Goal: Information Seeking & Learning: Learn about a topic

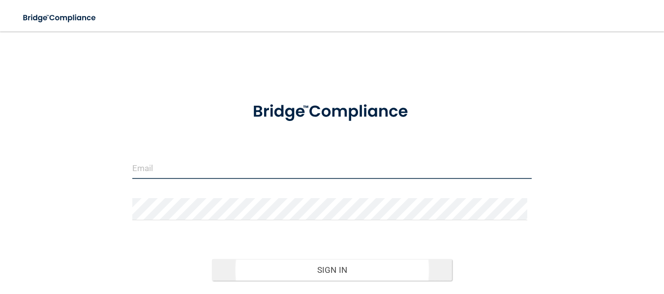
type input "[EMAIL_ADDRESS][DOMAIN_NAME]"
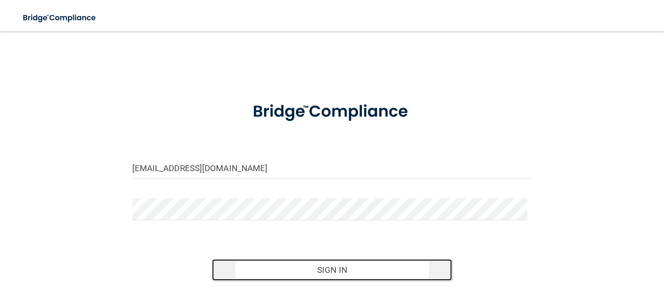
click at [332, 266] on button "Sign In" at bounding box center [332, 270] width 240 height 22
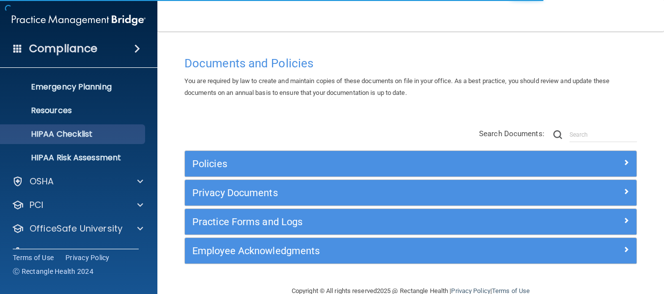
scroll to position [98, 0]
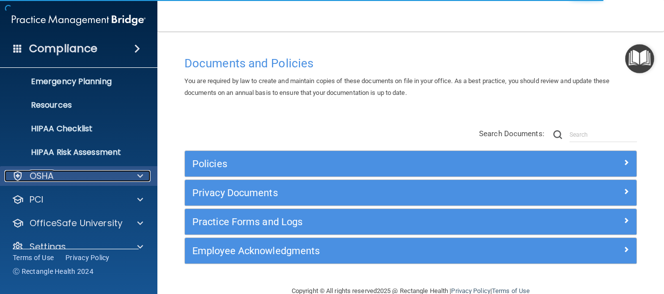
click at [135, 173] on div at bounding box center [138, 176] width 25 height 12
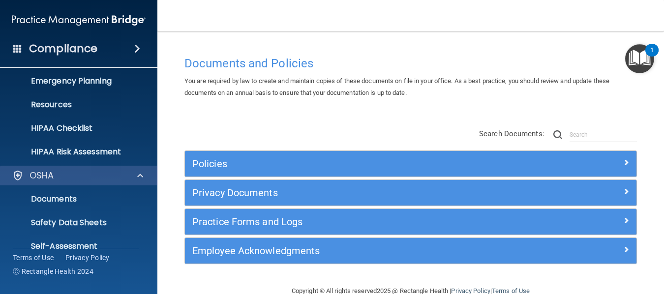
click at [77, 183] on div "OSHA" at bounding box center [79, 176] width 158 height 20
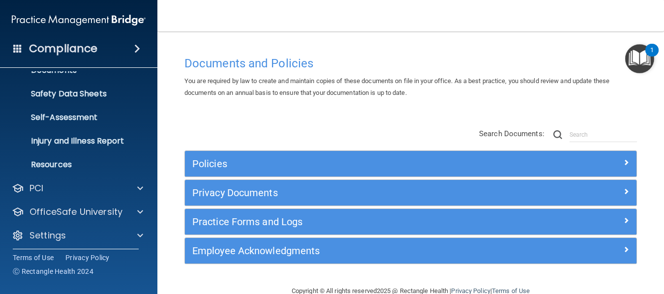
scroll to position [232, 0]
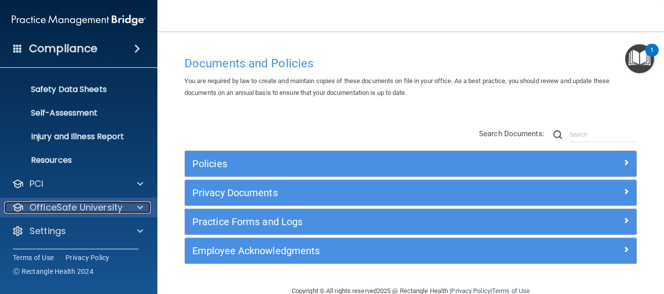
click at [82, 202] on p "OfficeSafe University" at bounding box center [75, 208] width 93 height 12
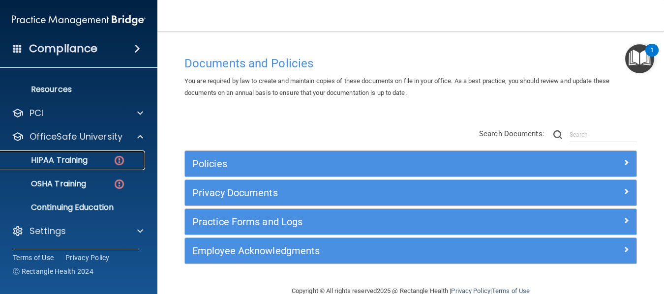
click at [82, 169] on link "HIPAA Training" at bounding box center [67, 160] width 155 height 20
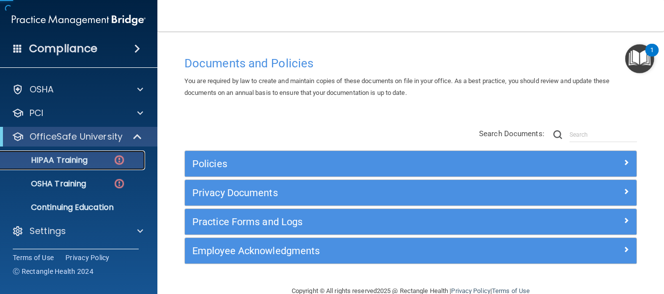
scroll to position [20, 0]
click at [82, 168] on link "HIPAA Training" at bounding box center [67, 160] width 155 height 20
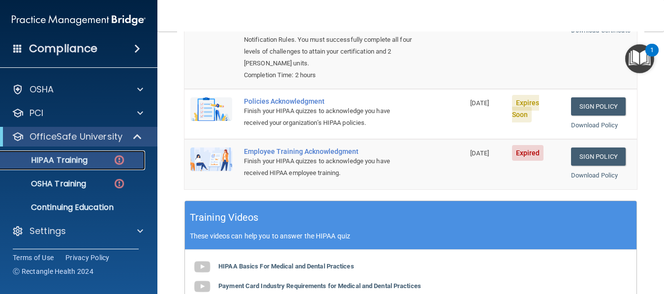
scroll to position [197, 0]
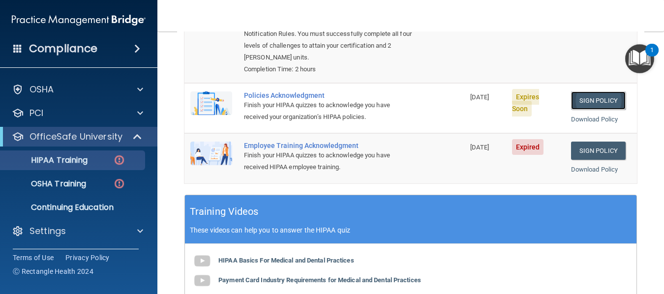
click at [596, 91] on link "Sign Policy" at bounding box center [598, 100] width 55 height 18
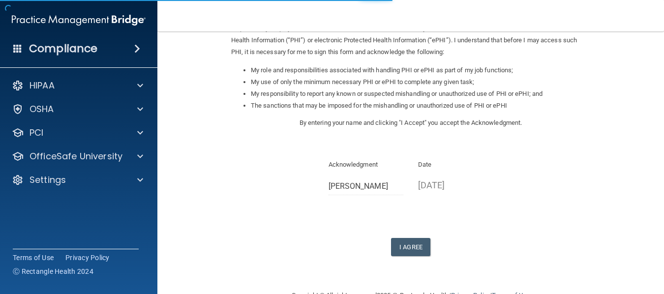
scroll to position [147, 0]
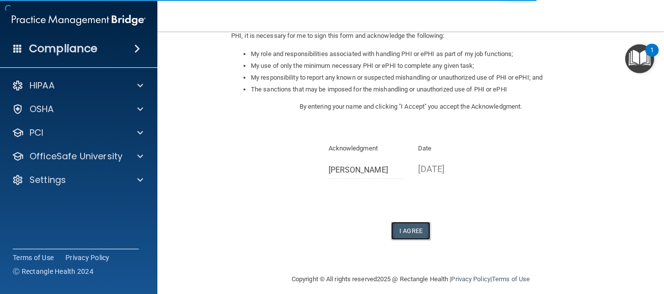
click at [417, 230] on button "I Agree" at bounding box center [410, 231] width 39 height 18
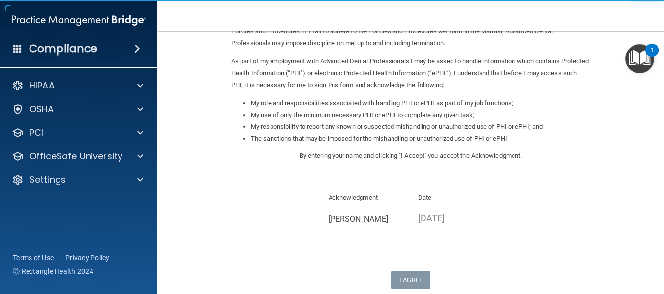
scroll to position [0, 0]
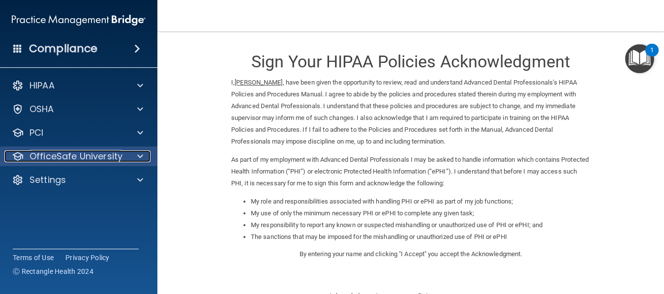
click at [104, 161] on p "OfficeSafe University" at bounding box center [75, 156] width 93 height 12
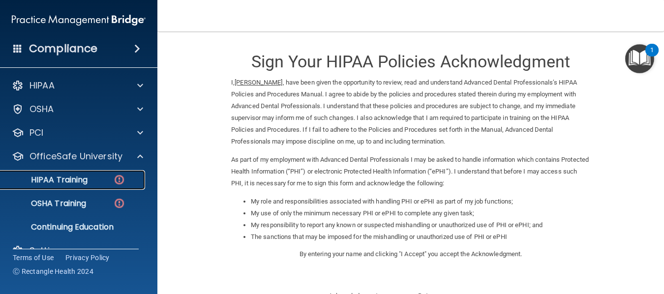
click at [90, 187] on link "HIPAA Training" at bounding box center [67, 180] width 155 height 20
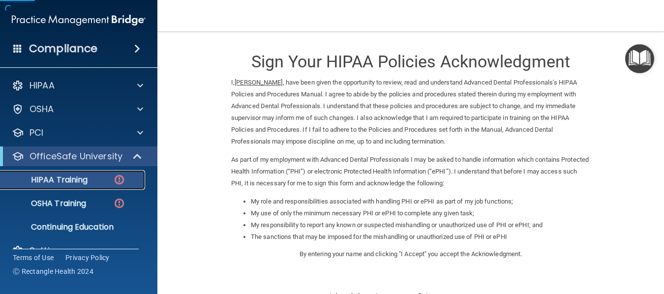
click at [77, 185] on p "HIPAA Training" at bounding box center [46, 180] width 81 height 10
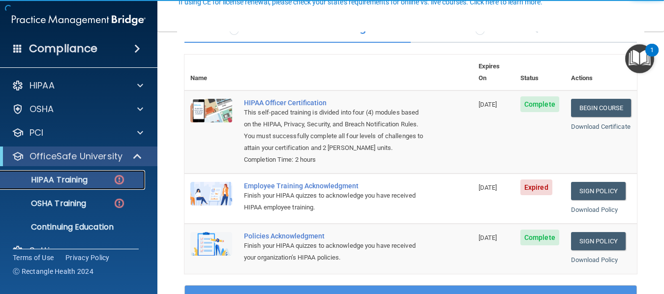
scroll to position [98, 0]
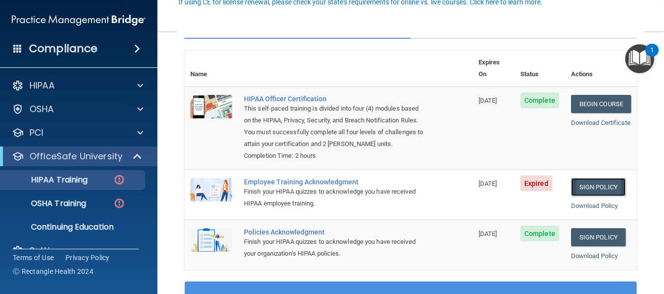
click at [590, 187] on link "Sign Policy" at bounding box center [598, 187] width 55 height 18
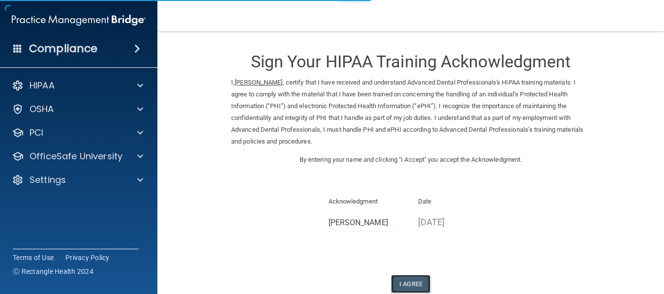
click at [407, 282] on button "I Agree" at bounding box center [410, 284] width 39 height 18
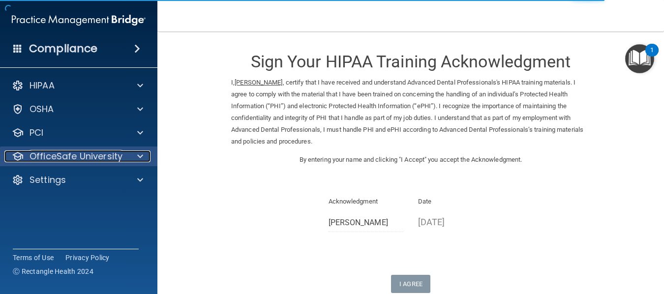
click at [75, 157] on p "OfficeSafe University" at bounding box center [75, 156] width 93 height 12
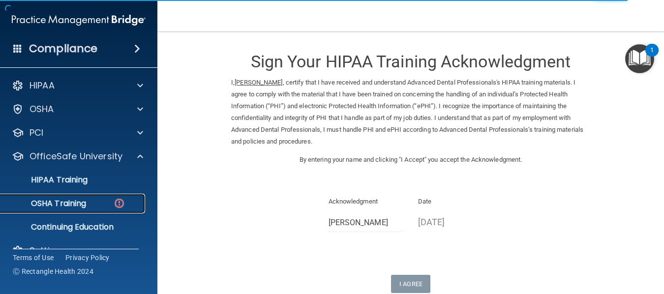
click at [85, 200] on p "OSHA Training" at bounding box center [46, 204] width 80 height 10
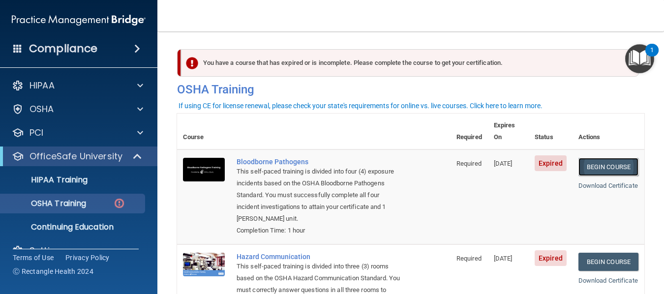
click at [601, 158] on link "Begin Course" at bounding box center [608, 167] width 60 height 18
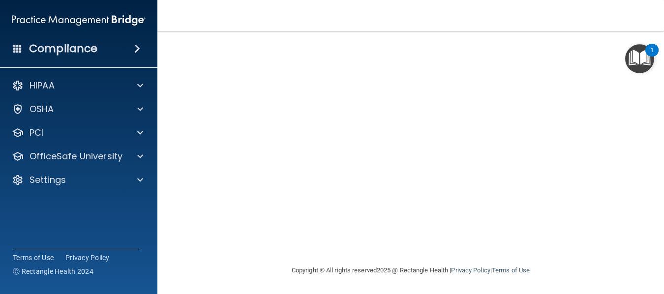
scroll to position [52, 0]
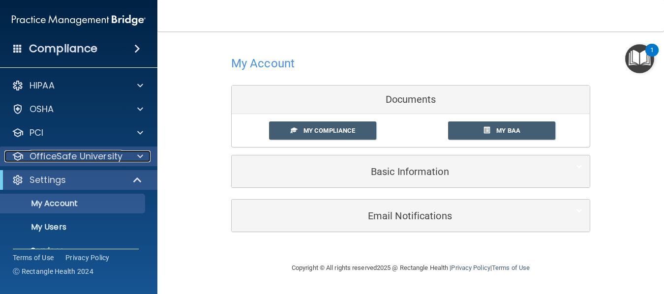
click at [92, 156] on p "OfficeSafe University" at bounding box center [75, 156] width 93 height 12
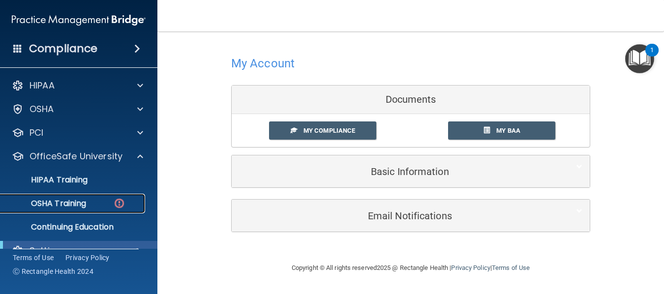
click at [72, 196] on link "OSHA Training" at bounding box center [67, 204] width 155 height 20
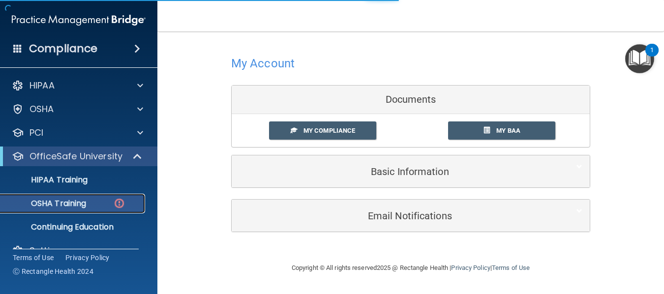
click at [65, 202] on p "OSHA Training" at bounding box center [46, 204] width 80 height 10
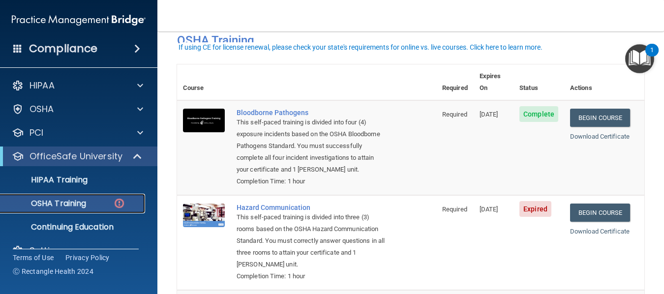
scroll to position [98, 0]
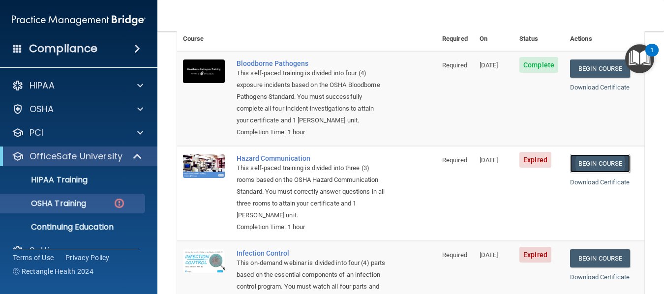
click at [591, 163] on link "Begin Course" at bounding box center [600, 163] width 60 height 18
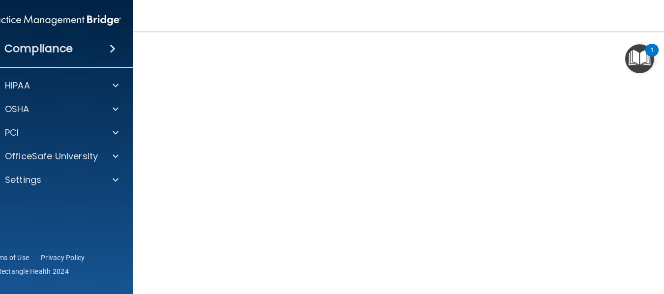
scroll to position [62, 0]
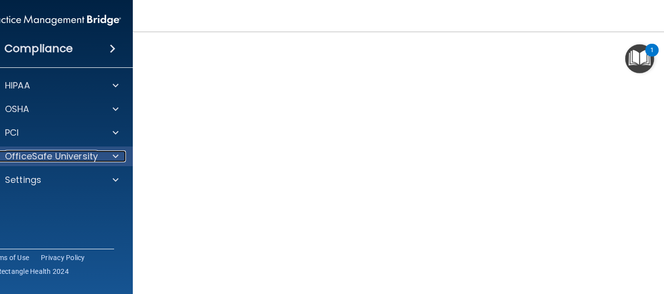
click at [49, 159] on p "OfficeSafe University" at bounding box center [51, 156] width 93 height 12
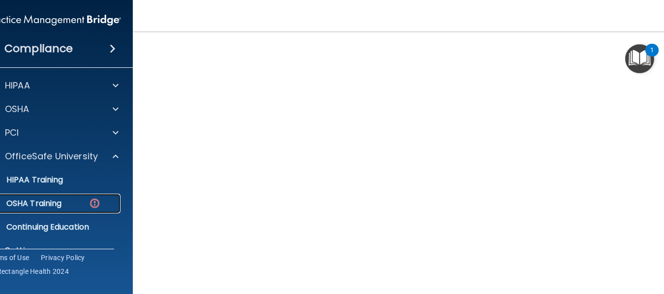
click at [54, 200] on p "OSHA Training" at bounding box center [22, 204] width 80 height 10
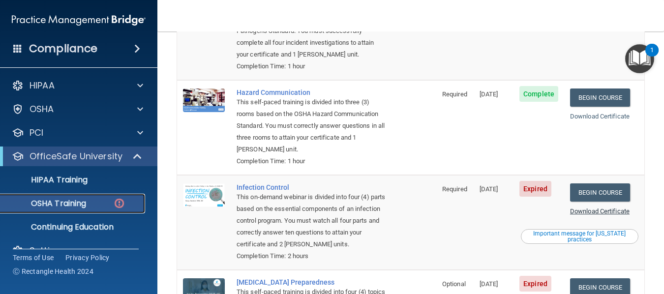
scroll to position [160, 0]
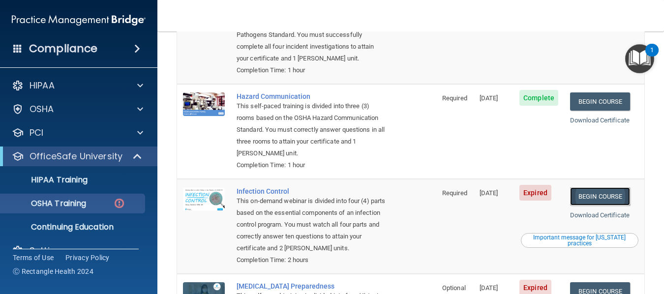
click at [600, 202] on link "Begin Course" at bounding box center [600, 196] width 60 height 18
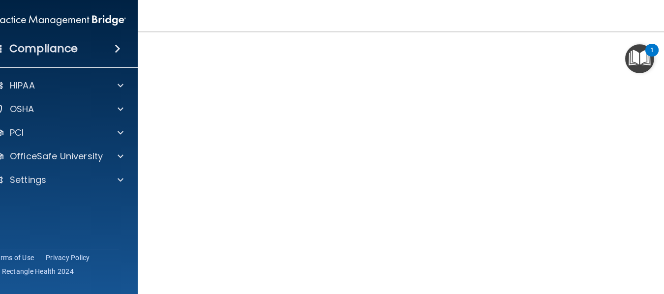
scroll to position [98, 0]
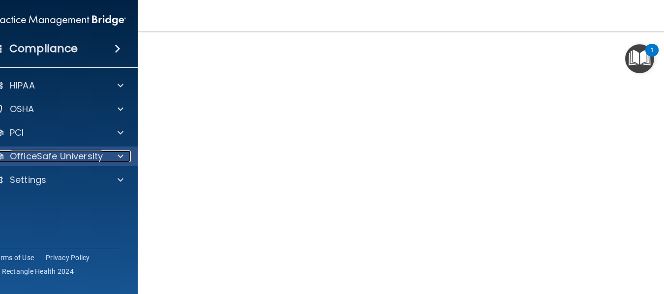
click at [34, 158] on p "OfficeSafe University" at bounding box center [56, 156] width 93 height 12
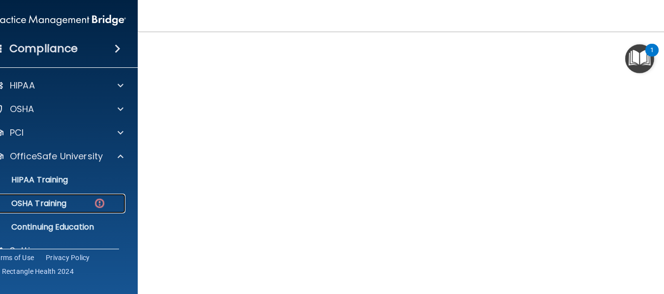
click at [46, 205] on p "OSHA Training" at bounding box center [27, 204] width 80 height 10
